Goal: Find contact information: Find contact information

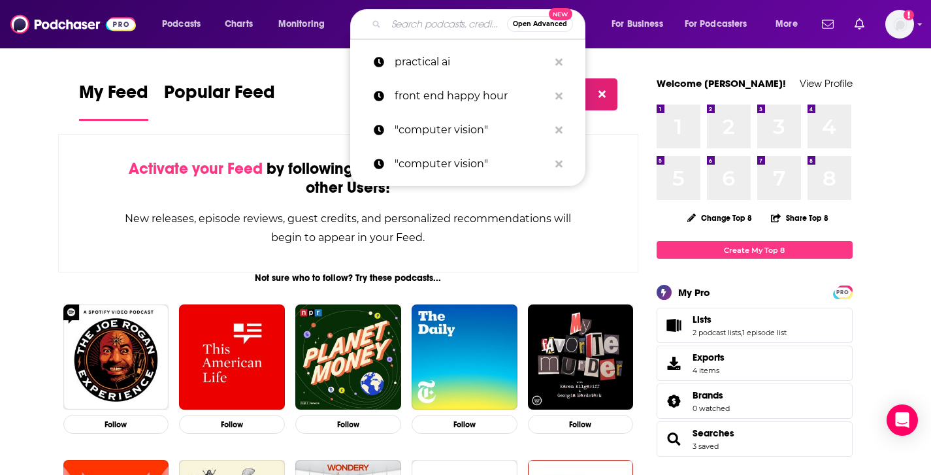
click at [426, 23] on input "Search podcasts, credits, & more..." at bounding box center [446, 24] width 121 height 21
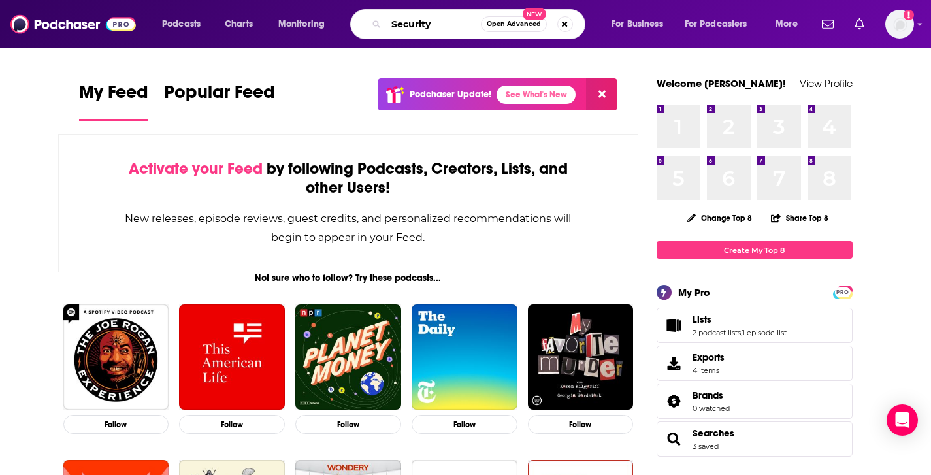
type input "Security"
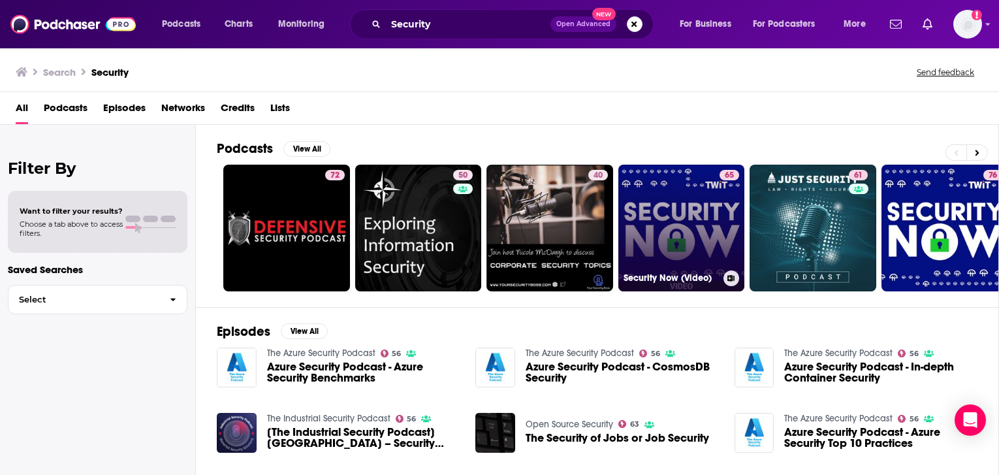
click at [688, 211] on link "65 Security Now (Video)" at bounding box center [682, 228] width 127 height 127
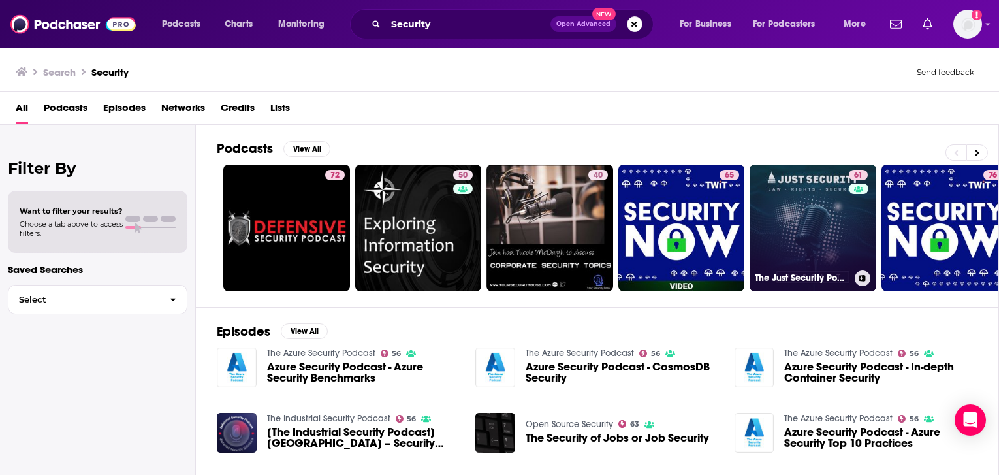
click at [813, 217] on link "61 The Just Security Podcast" at bounding box center [813, 228] width 127 height 127
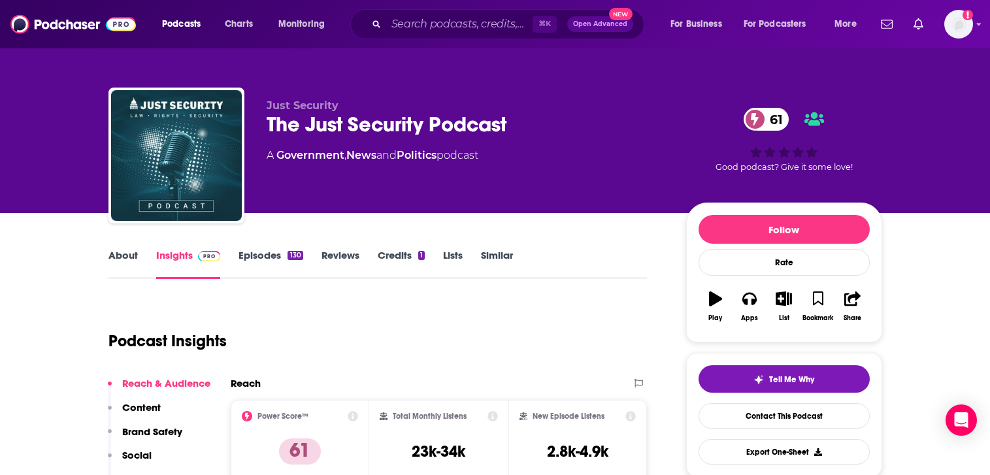
scroll to position [3, 0]
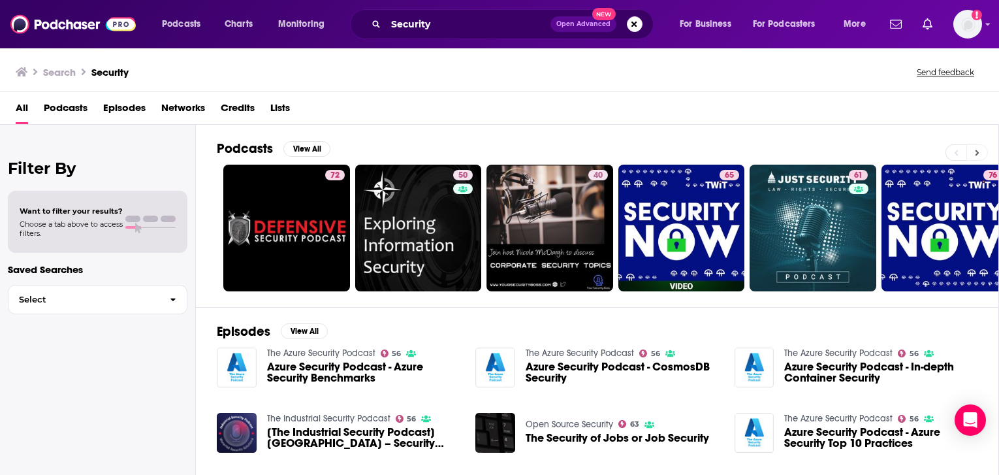
click at [930, 153] on button at bounding box center [978, 152] width 22 height 16
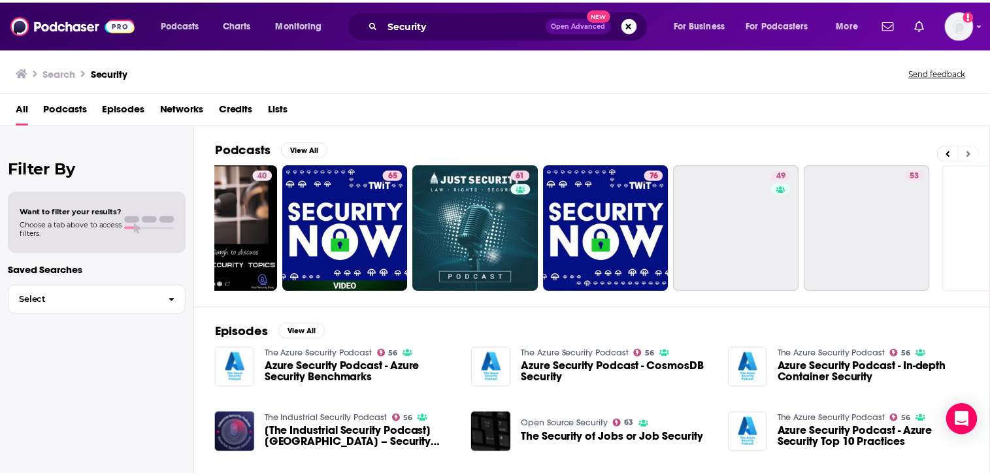
scroll to position [0, 412]
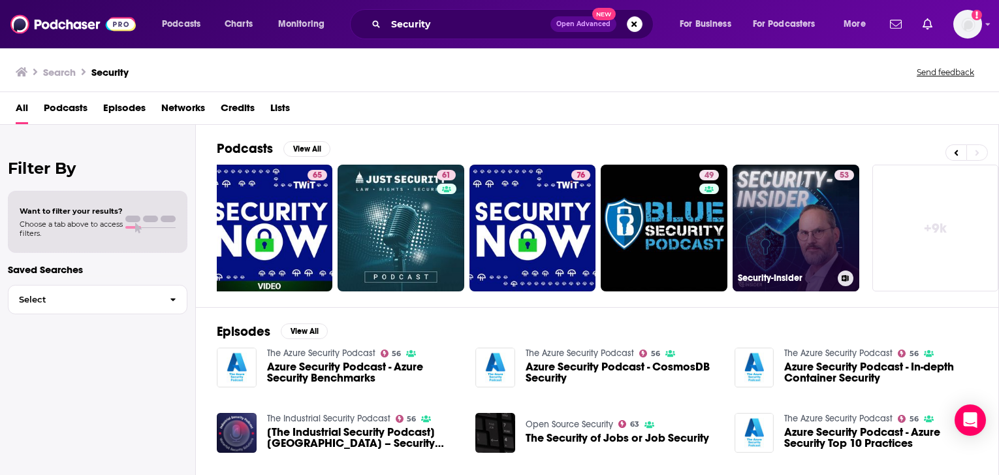
click at [818, 249] on link "53 Security-Insider" at bounding box center [796, 228] width 127 height 127
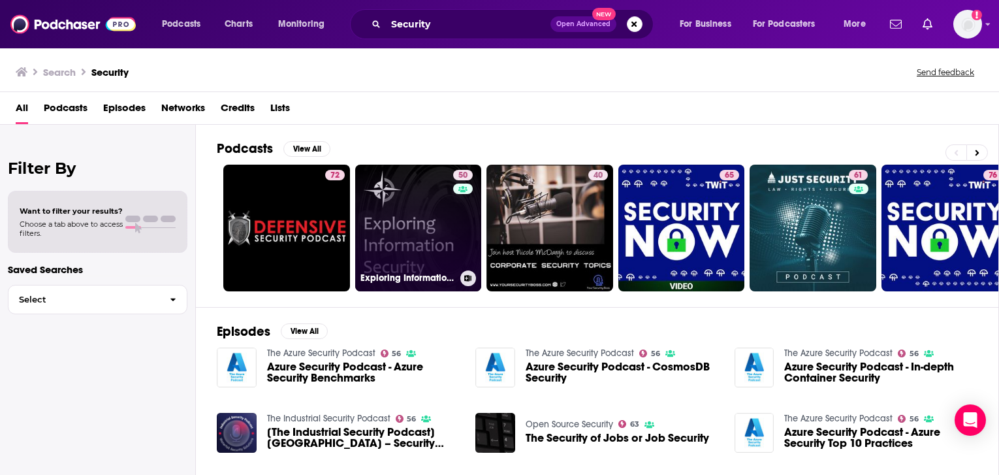
click at [424, 243] on link "50 Exploring Information Security - Exploring Information Security" at bounding box center [418, 228] width 127 height 127
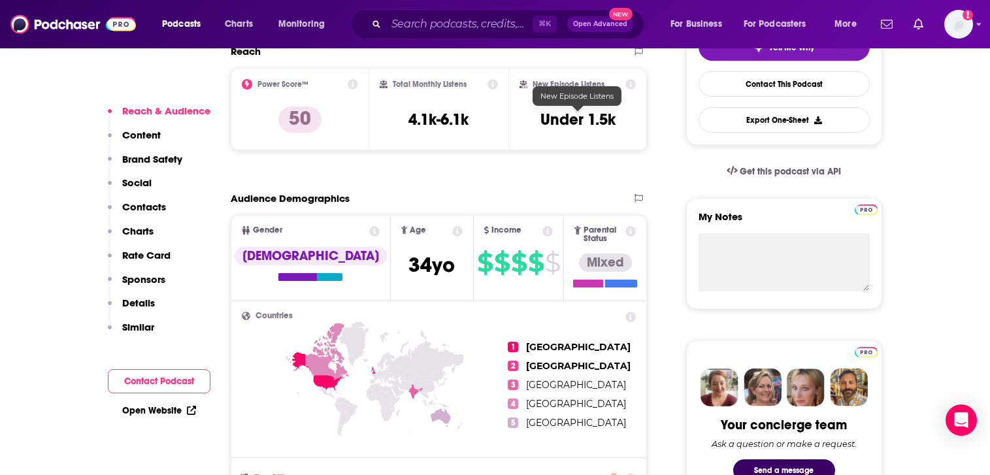
scroll to position [351, 0]
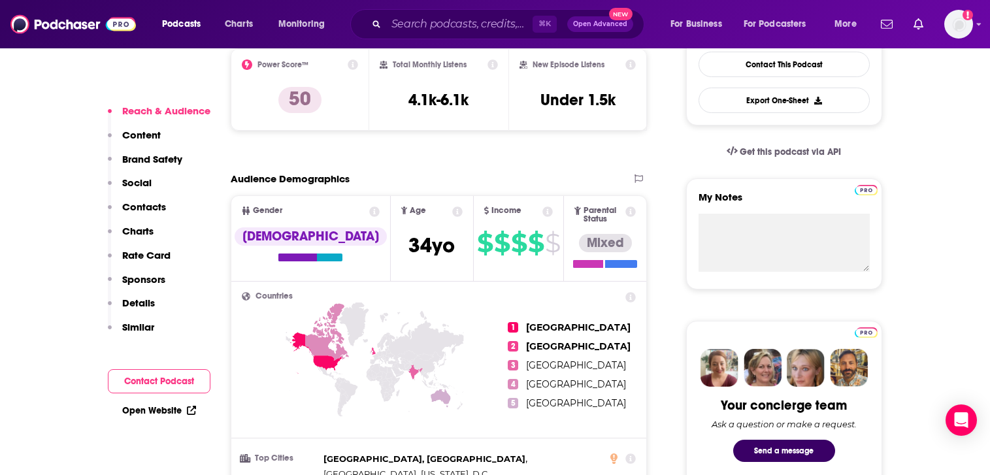
click at [139, 208] on p "Contacts" at bounding box center [144, 207] width 44 height 12
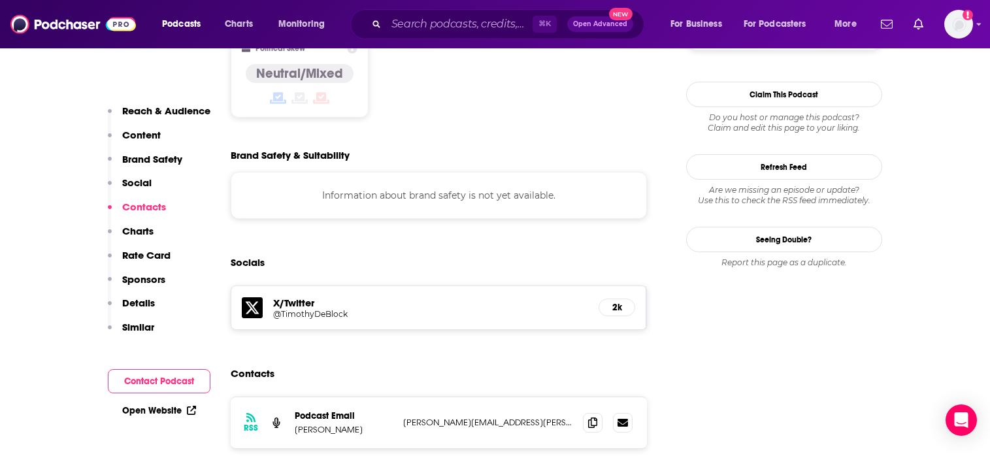
scroll to position [1183, 0]
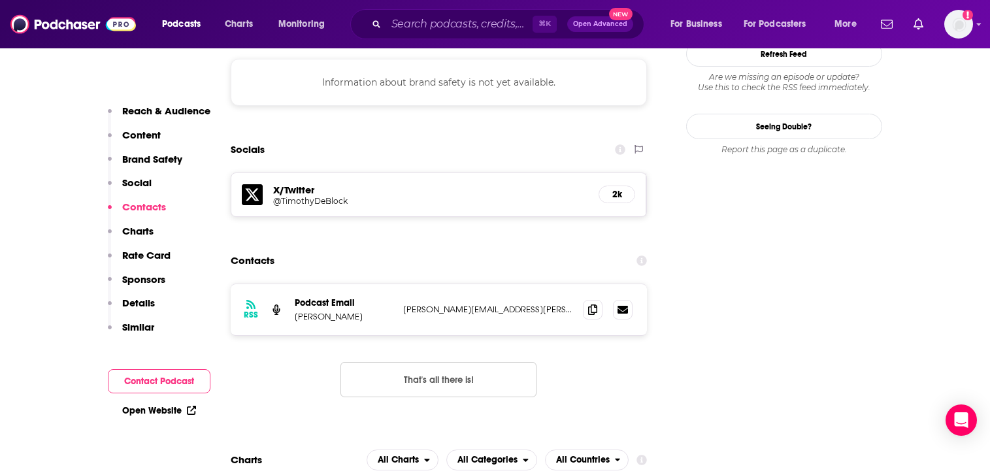
click at [317, 196] on h5 "@TimothyDeBlock" at bounding box center [377, 201] width 209 height 10
click at [628, 305] on icon at bounding box center [622, 309] width 10 height 8
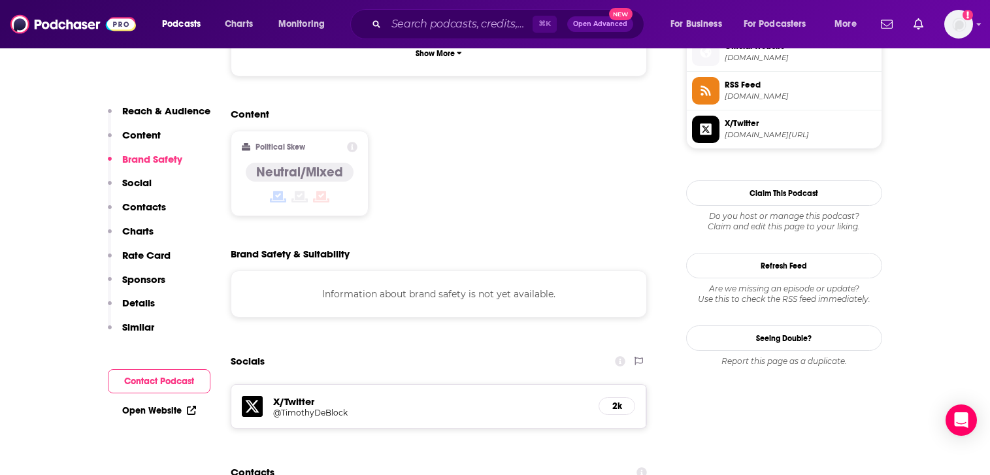
scroll to position [871, 0]
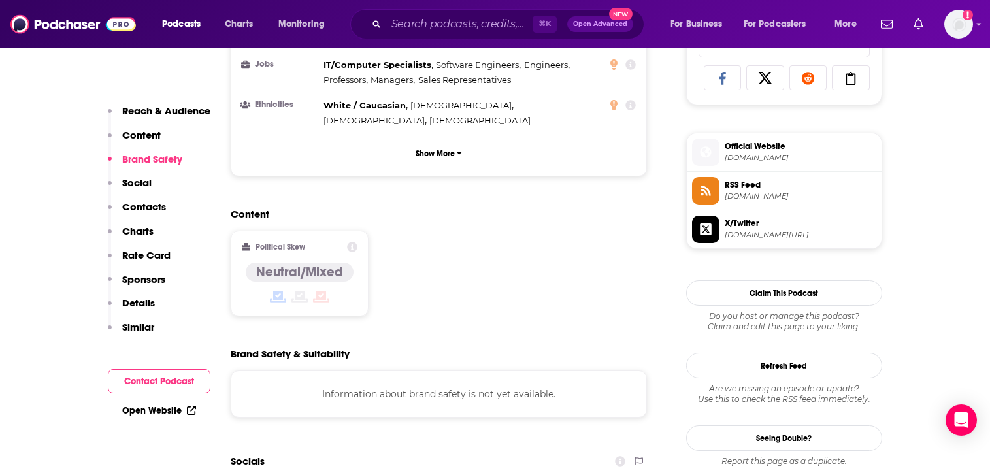
click at [165, 108] on p "Reach & Audience" at bounding box center [166, 111] width 88 height 12
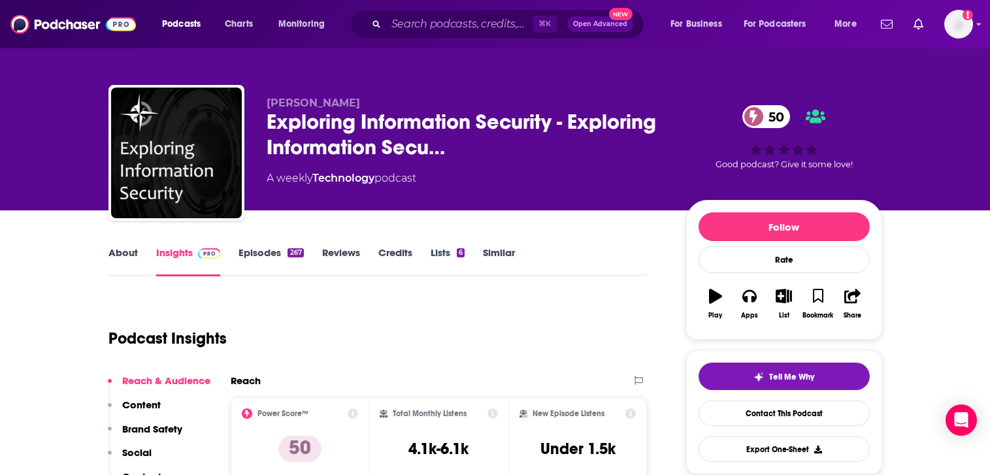
scroll to position [22, 0]
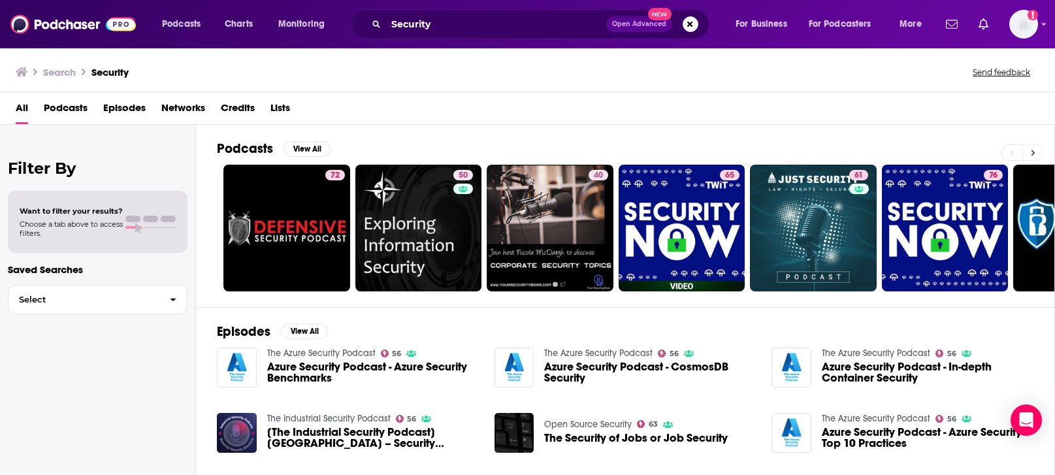
click at [930, 154] on button at bounding box center [1033, 152] width 22 height 16
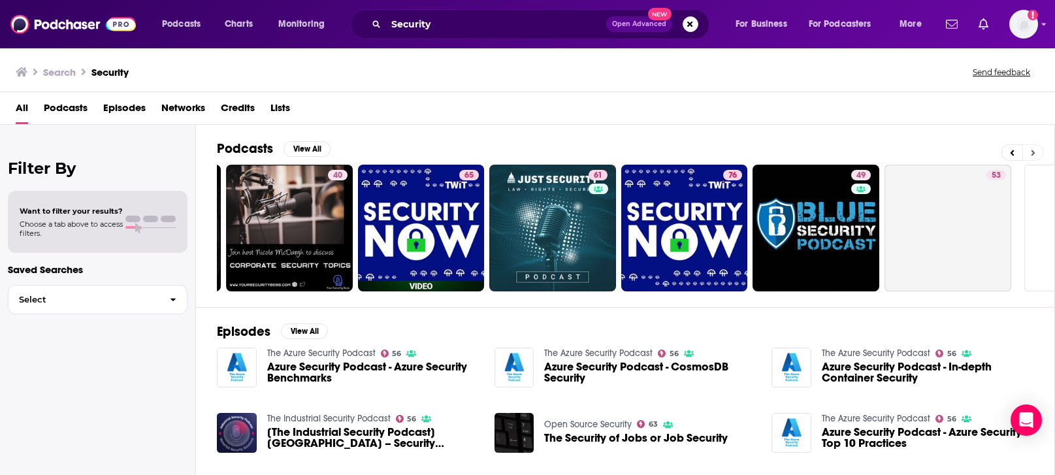
scroll to position [0, 357]
